Goal: Information Seeking & Learning: Find specific page/section

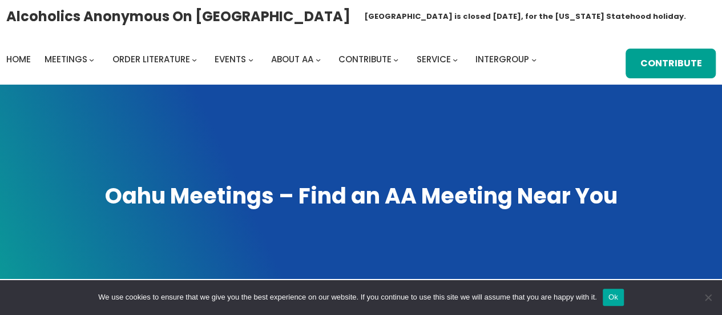
scroll to position [392, 0]
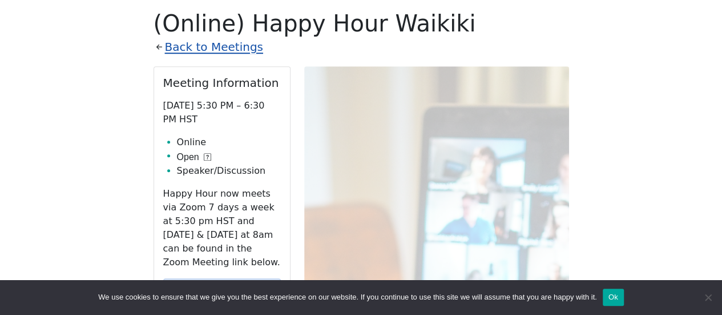
click at [188, 42] on link "Back to Meetings" at bounding box center [214, 47] width 98 height 20
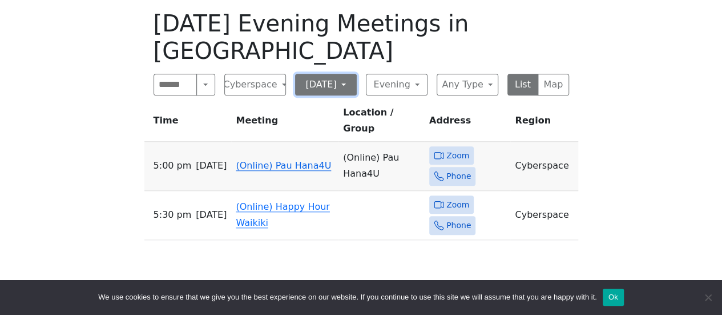
click at [319, 74] on button "[DATE]" at bounding box center [326, 85] width 62 height 22
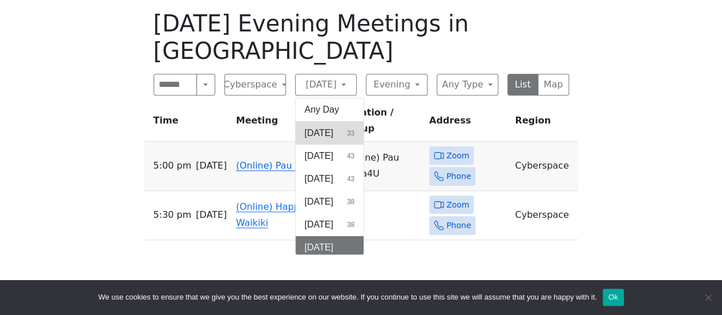
click at [338, 122] on button "[DATE] 33" at bounding box center [330, 133] width 69 height 23
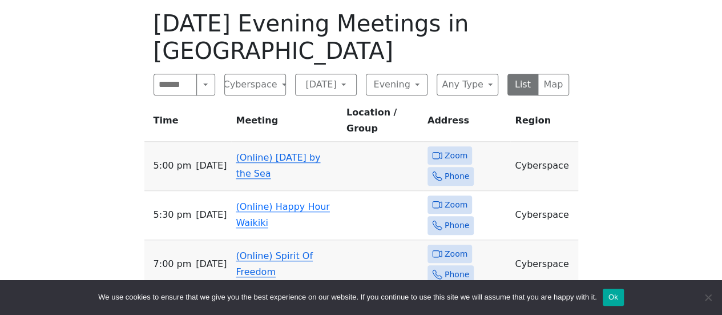
scroll to position [449, 0]
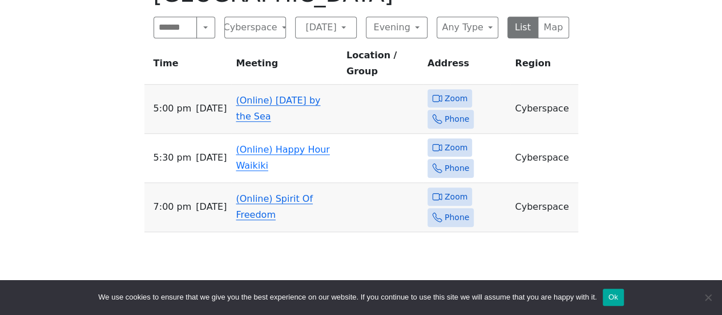
click at [296, 193] on link "(Online) Spirit Of Freedom" at bounding box center [274, 206] width 77 height 27
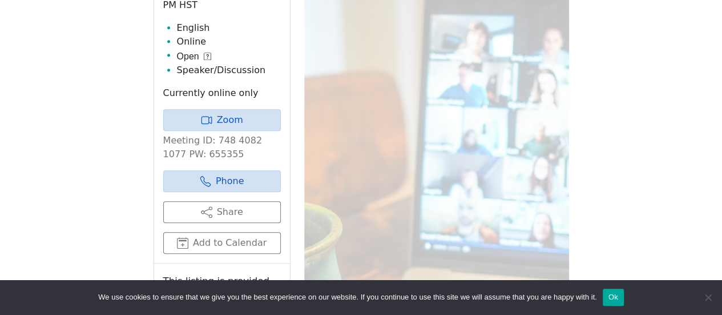
scroll to position [221, 0]
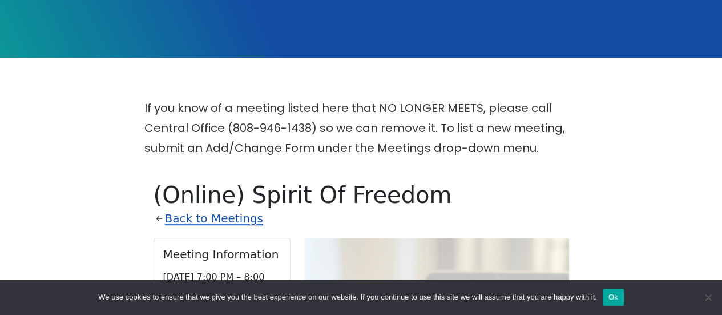
click at [194, 217] on link "Back to Meetings" at bounding box center [214, 218] width 98 height 20
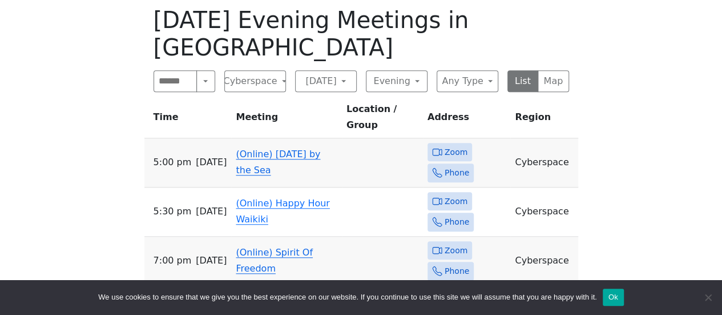
scroll to position [278, 0]
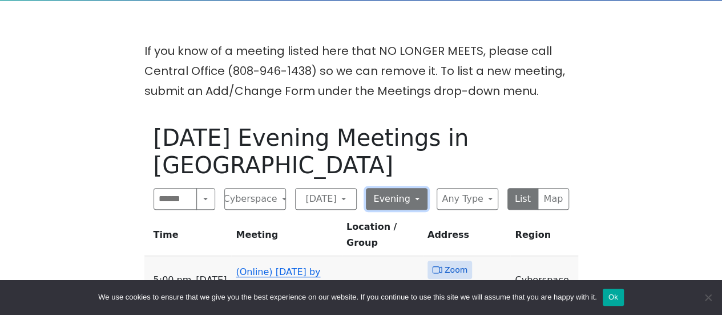
click at [411, 188] on button "Evening" at bounding box center [397, 199] width 62 height 22
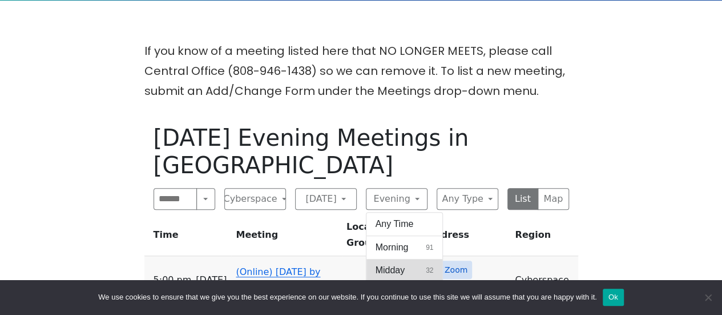
click at [411, 259] on button "Midday 32" at bounding box center [405, 270] width 77 height 23
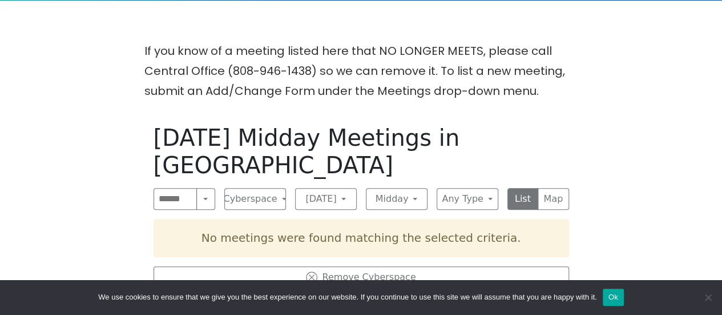
click at [411, 233] on div "[DATE] Midday Meetings in [GEOGRAPHIC_DATA] Search Near Location Near Me Cybers…" at bounding box center [361, 272] width 434 height 315
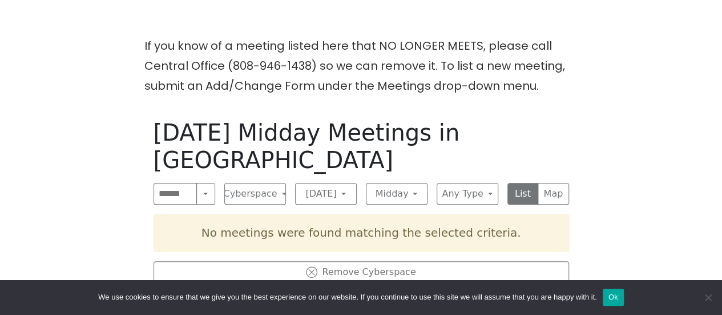
scroll to position [278, 0]
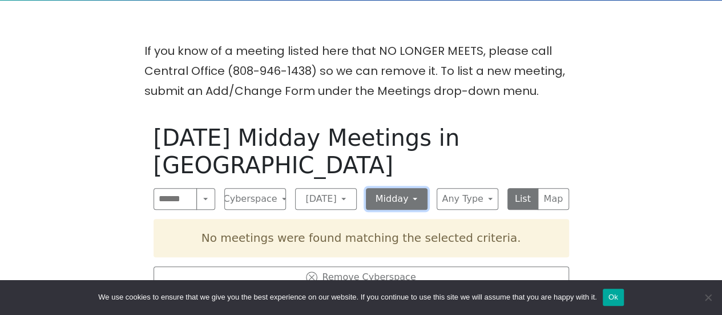
click at [415, 188] on button "Midday" at bounding box center [397, 199] width 62 height 22
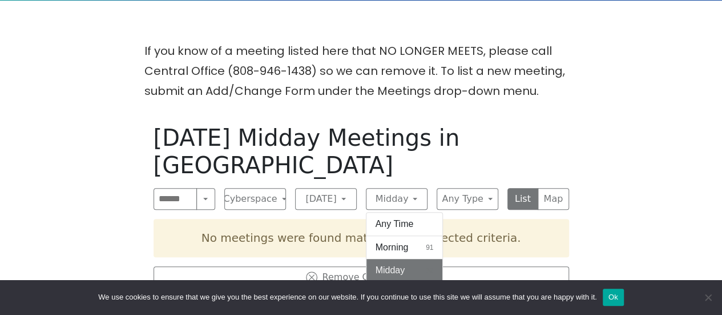
click at [397, 286] on span "Evening" at bounding box center [392, 293] width 33 height 14
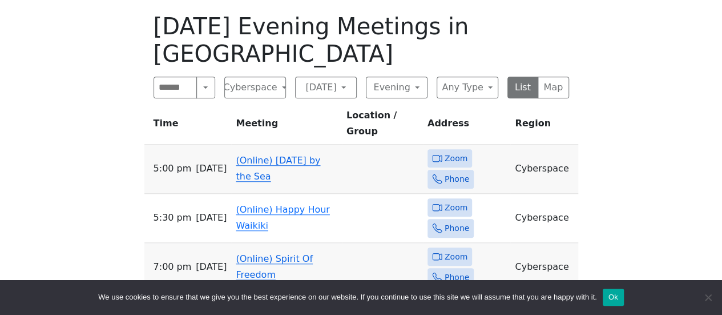
scroll to position [392, 0]
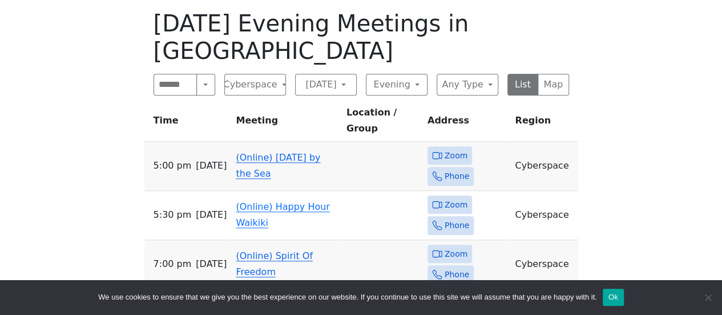
click at [314, 152] on link "(Online) [DATE] by the Sea" at bounding box center [278, 165] width 85 height 27
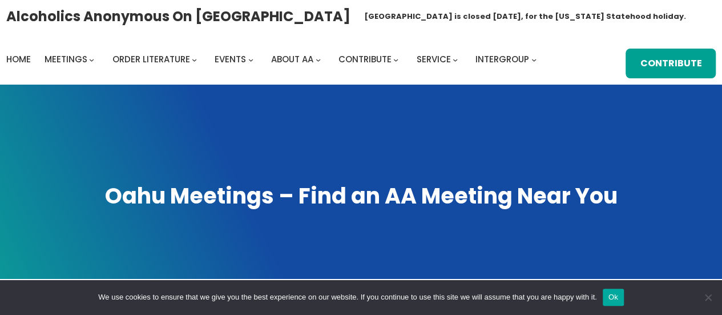
scroll to position [392, 0]
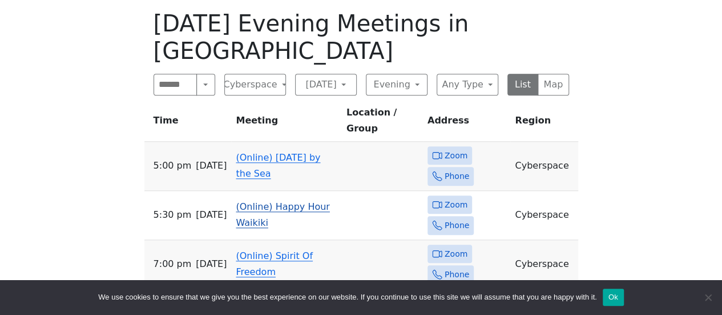
click at [231, 191] on td "(Online) Happy Hour Waikiki" at bounding box center [286, 215] width 110 height 49
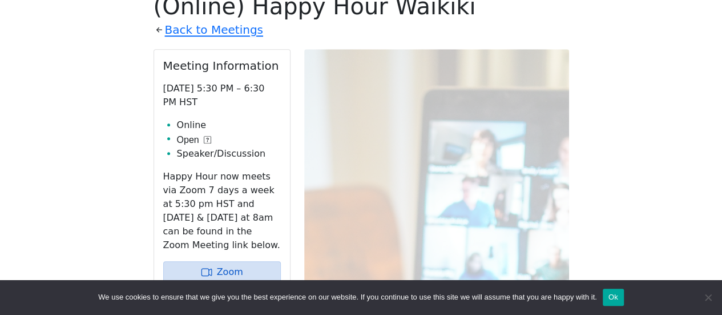
scroll to position [392, 0]
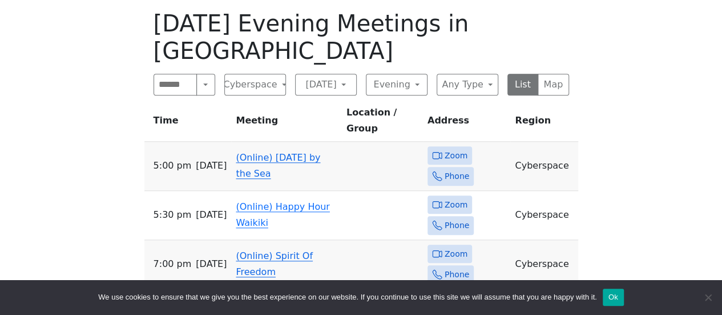
click at [251, 250] on link "(Online) Spirit Of Freedom" at bounding box center [274, 263] width 77 height 27
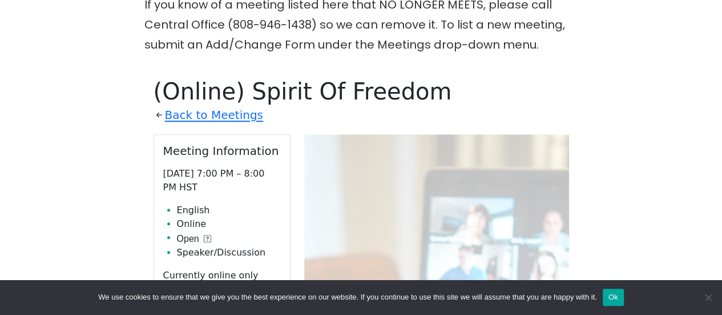
scroll to position [107, 0]
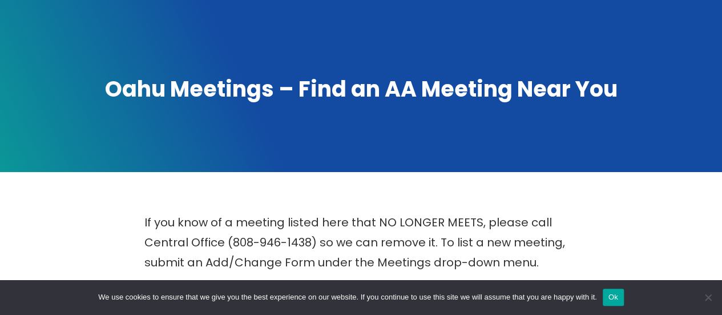
scroll to position [392, 0]
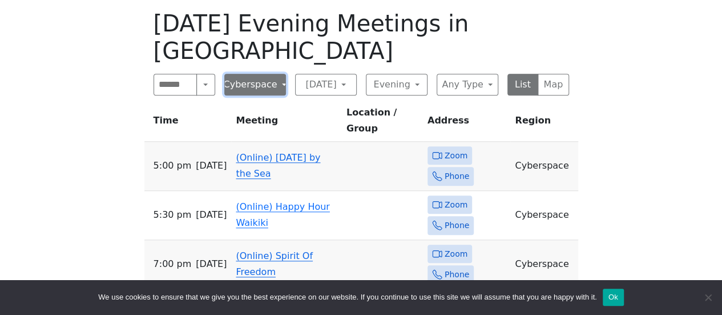
click at [272, 74] on button "Cyberspace" at bounding box center [255, 85] width 62 height 22
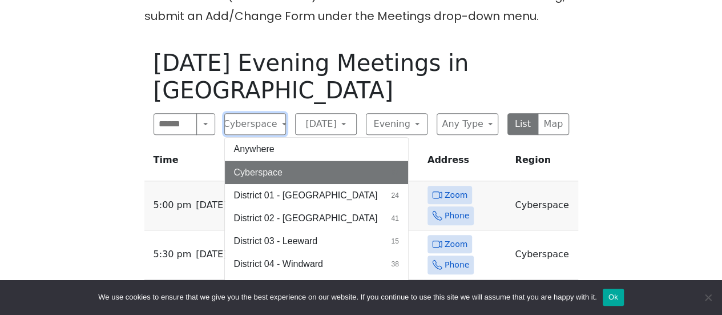
scroll to position [335, 0]
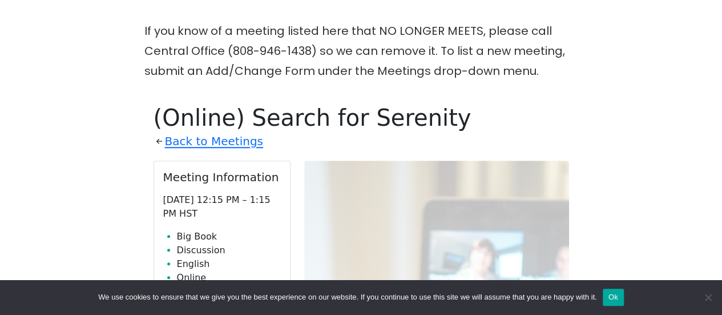
scroll to position [171, 0]
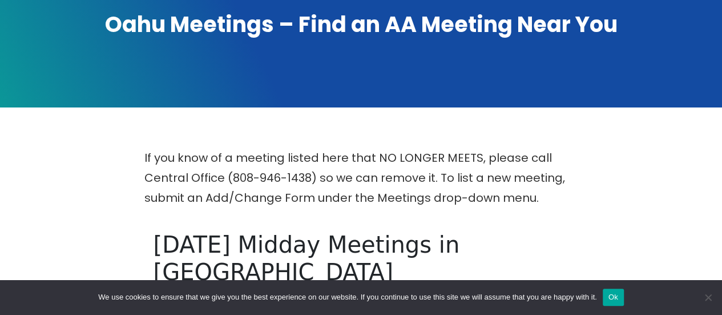
scroll to position [400, 0]
